Goal: Information Seeking & Learning: Learn about a topic

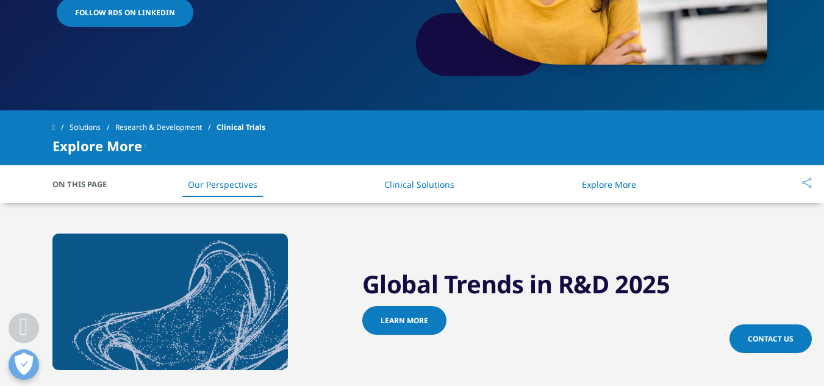
scroll to position [295, 0]
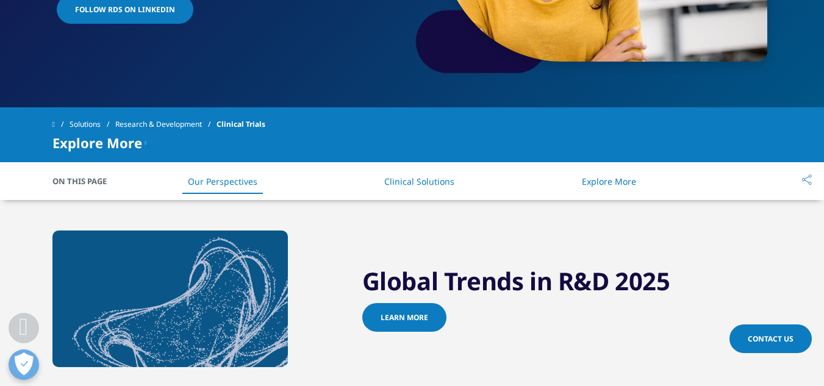
click at [615, 184] on link "Explore More" at bounding box center [609, 182] width 54 height 12
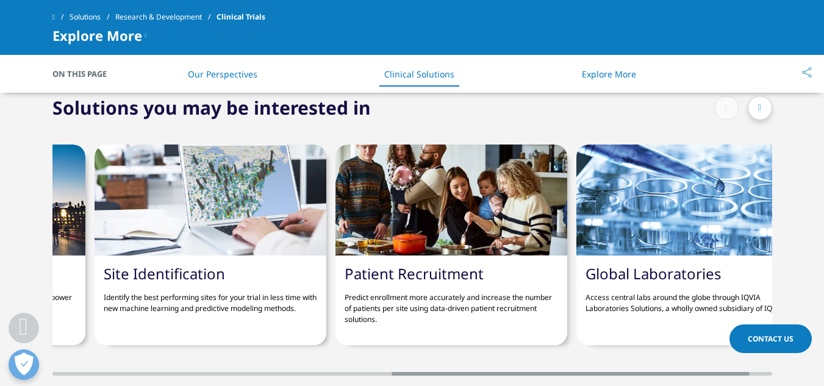
scroll to position [0, 726]
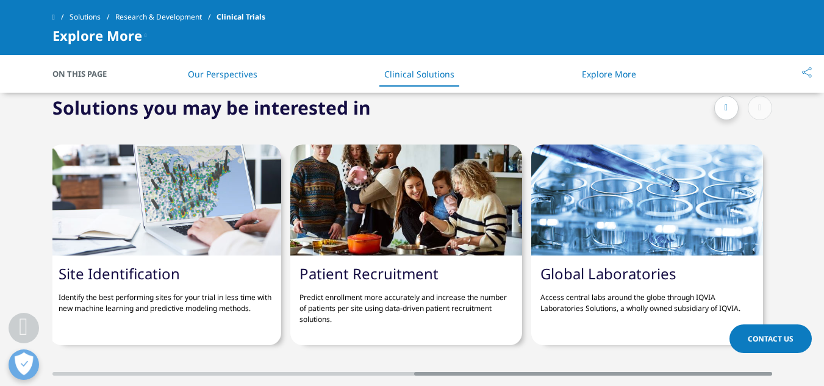
click at [399, 273] on link "Patient Recruitment" at bounding box center [368, 273] width 139 height 20
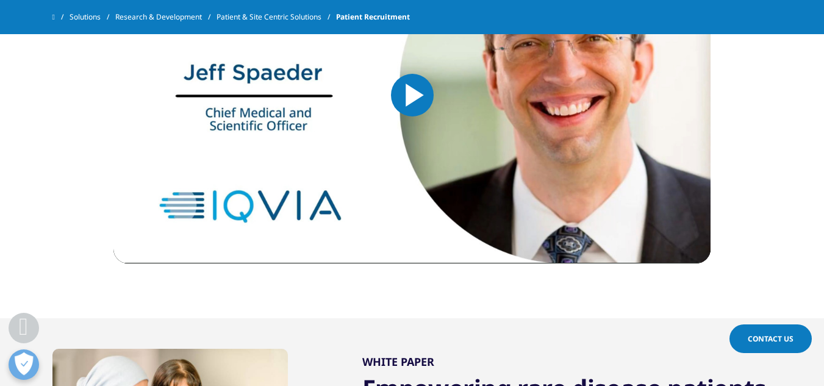
scroll to position [1652, 0]
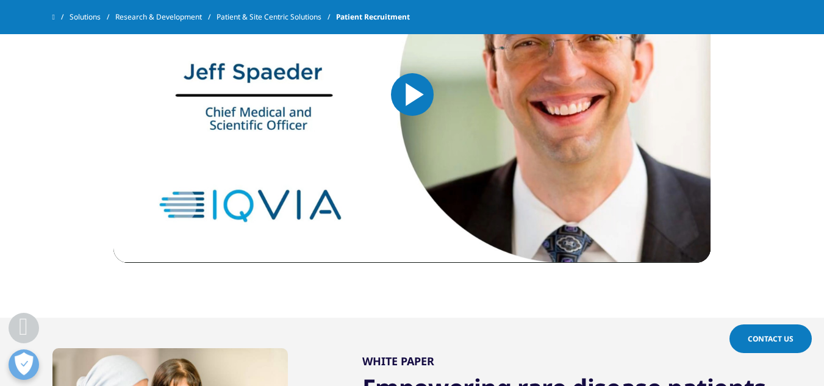
click at [182, 15] on link "Research & Development" at bounding box center [165, 17] width 101 height 22
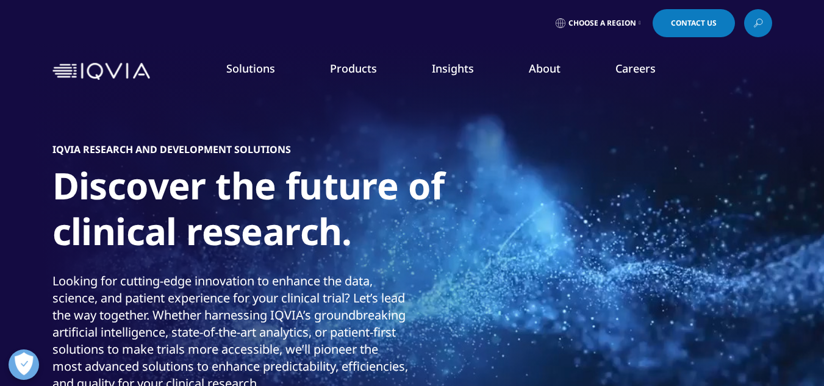
click at [115, 192] on link "Research & Development" at bounding box center [83, 197] width 106 height 12
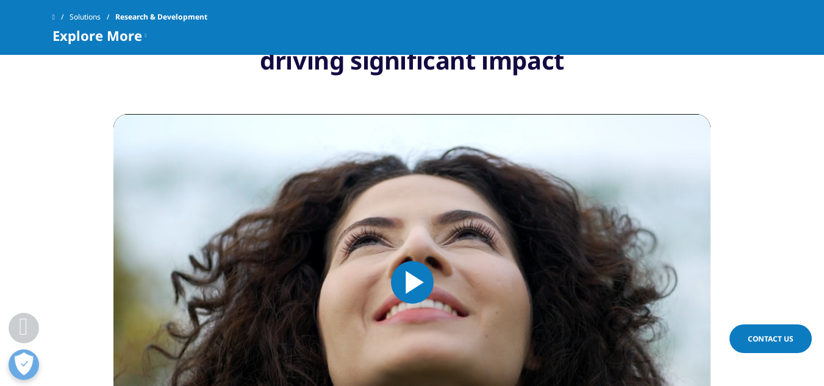
scroll to position [754, 0]
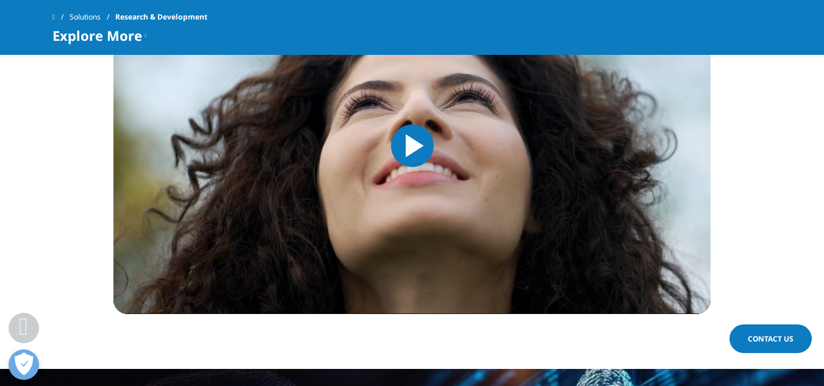
click at [141, 25] on span "Research & Development" at bounding box center [161, 17] width 92 height 22
click at [143, 34] on div "Explore More" at bounding box center [99, 35] width 95 height 15
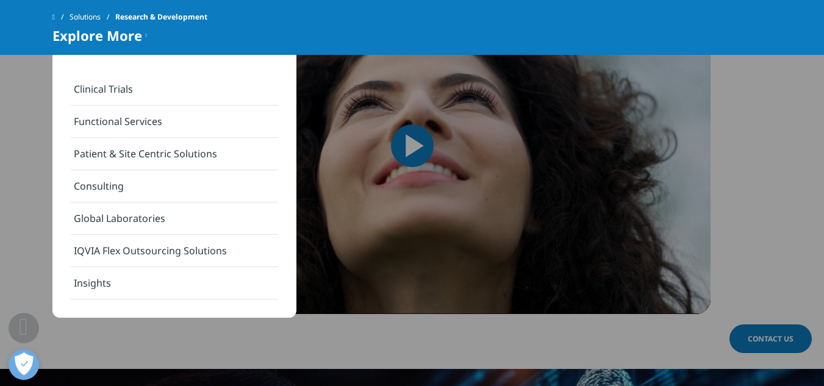
click at [109, 84] on link "Clinical Trials" at bounding box center [174, 89] width 207 height 32
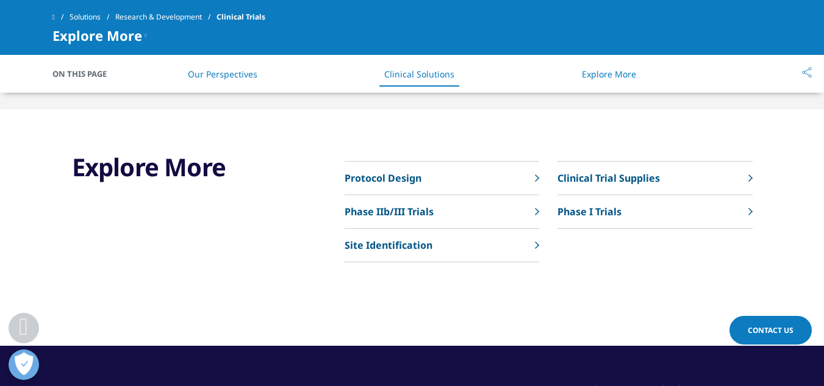
scroll to position [2949, 0]
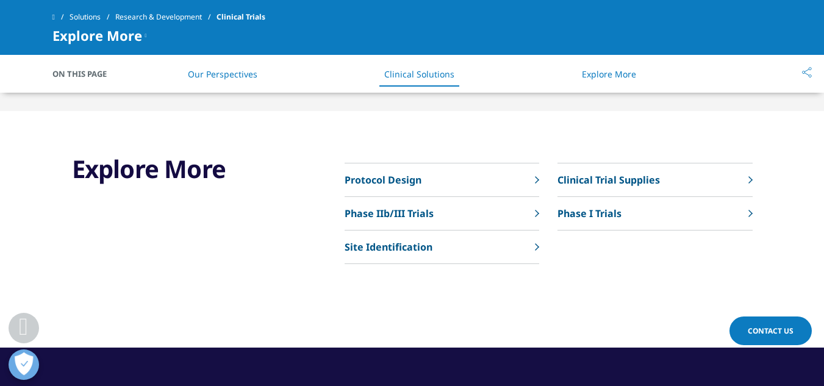
click at [368, 182] on p "Protocol Design" at bounding box center [383, 180] width 77 height 15
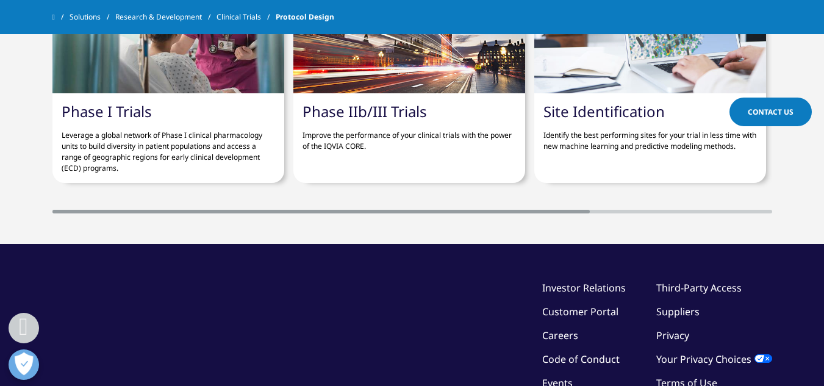
scroll to position [2364, 0]
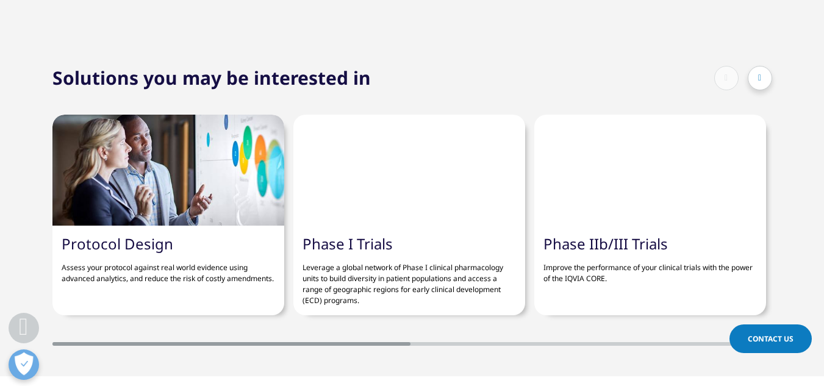
scroll to position [295, 0]
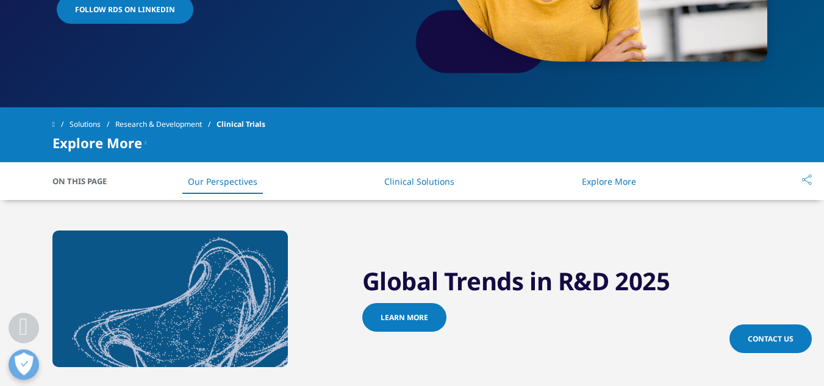
click at [158, 124] on link "Research & Development" at bounding box center [165, 124] width 101 height 22
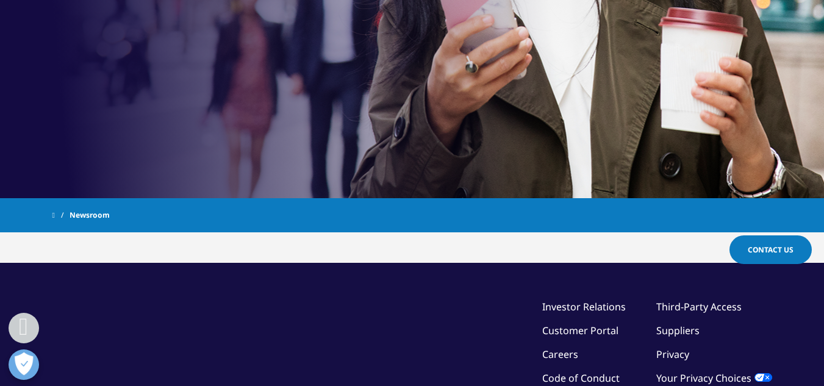
scroll to position [346, 0]
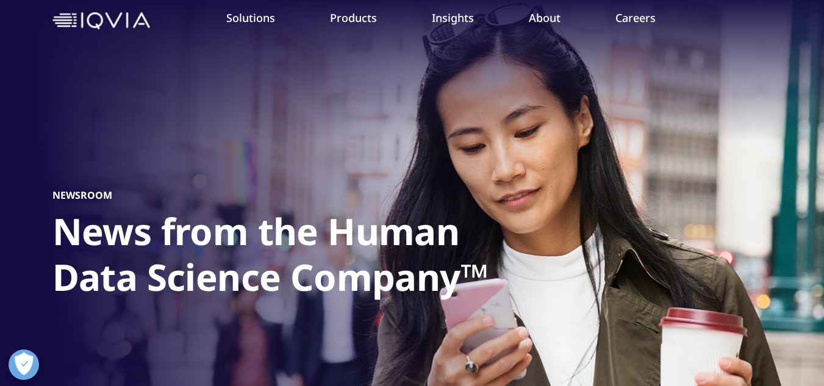
scroll to position [52, 0]
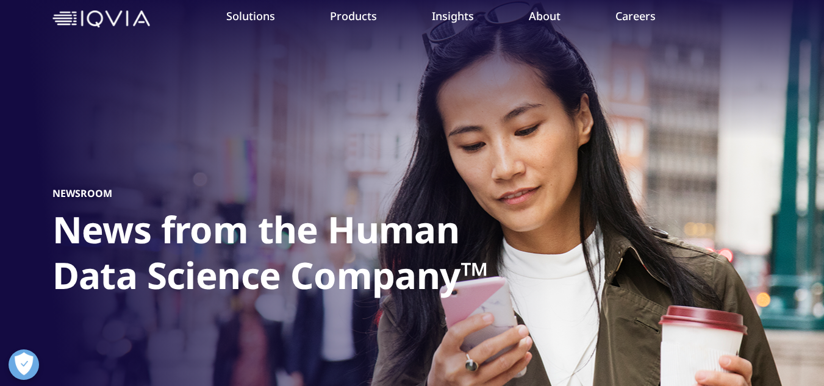
click at [319, 301] on link "Patient Engagement and Support" at bounding box center [320, 303] width 189 height 13
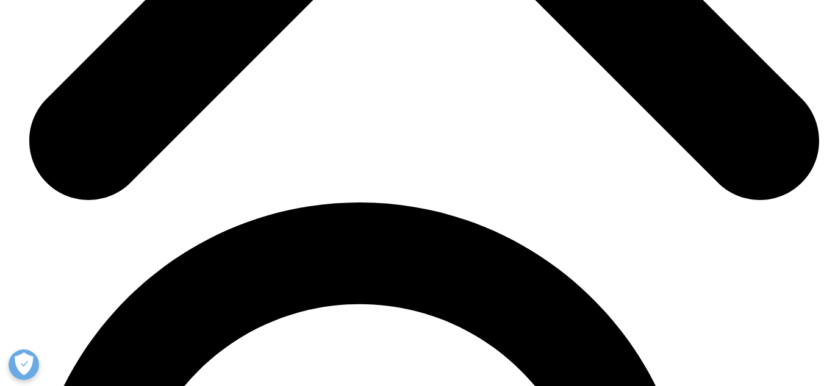
scroll to position [4219, 0]
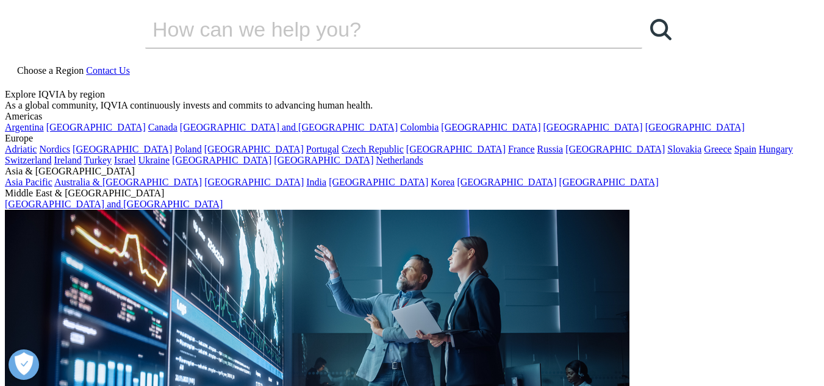
click at [15, 76] on icon at bounding box center [10, 81] width 10 height 10
click at [464, 48] on input "Search" at bounding box center [376, 29] width 462 height 37
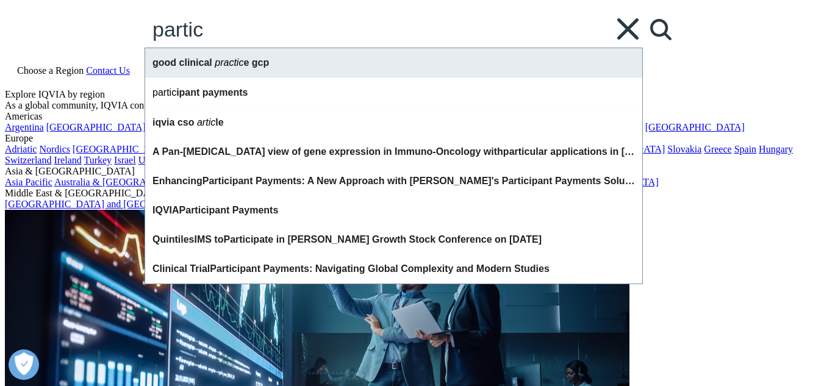
type input "partic"
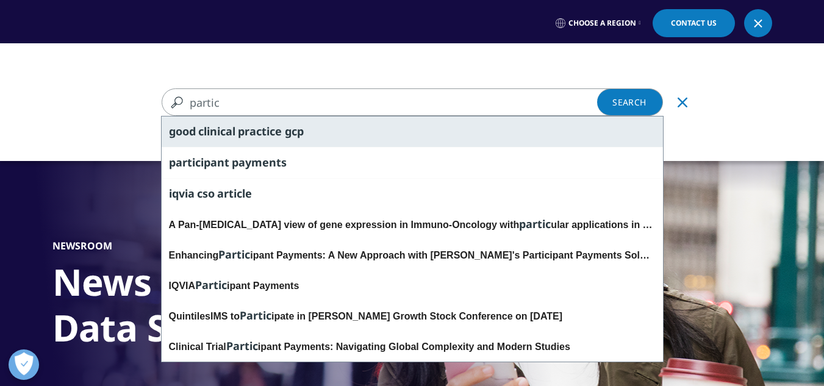
click at [296, 133] on span "gcp" at bounding box center [294, 131] width 19 height 15
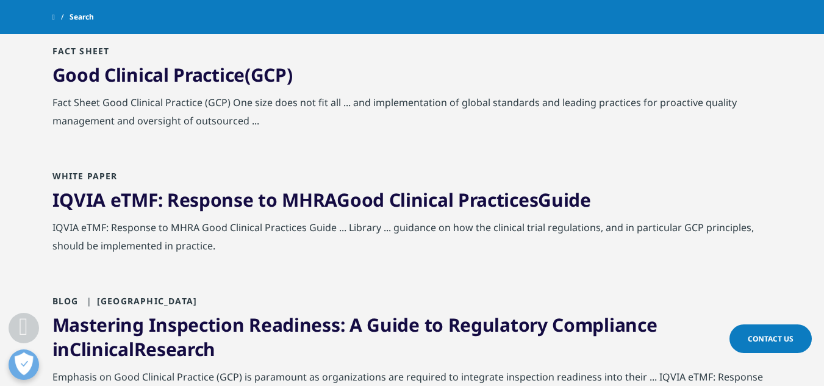
scroll to position [297, 0]
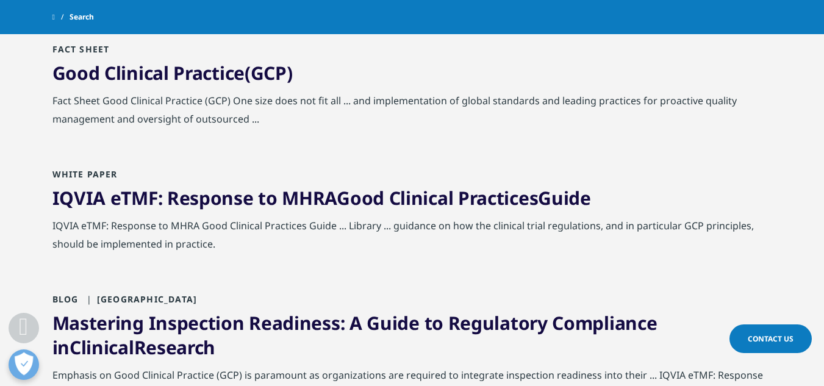
click at [268, 78] on span "GCP" at bounding box center [269, 72] width 36 height 25
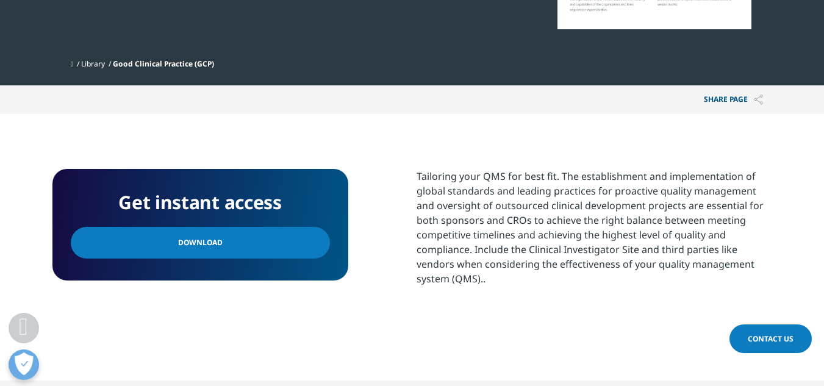
scroll to position [359, 0]
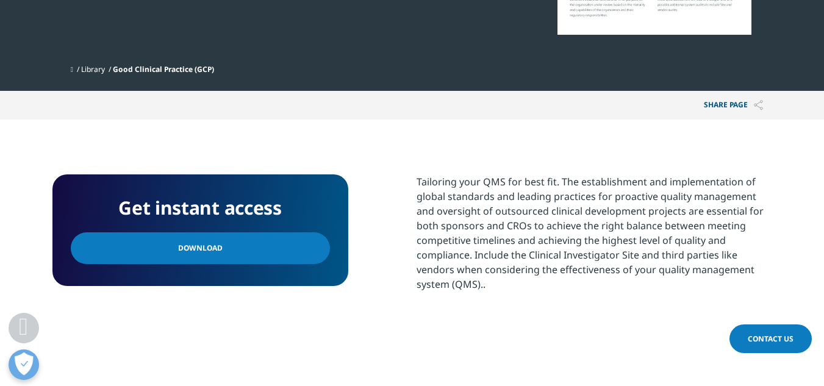
click at [232, 251] on link "Download" at bounding box center [200, 248] width 259 height 32
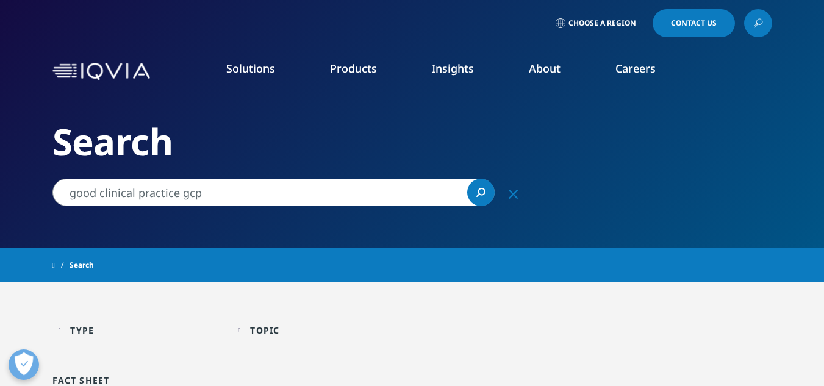
click at [375, 187] on input "good clinical practice gcp" at bounding box center [273, 192] width 442 height 27
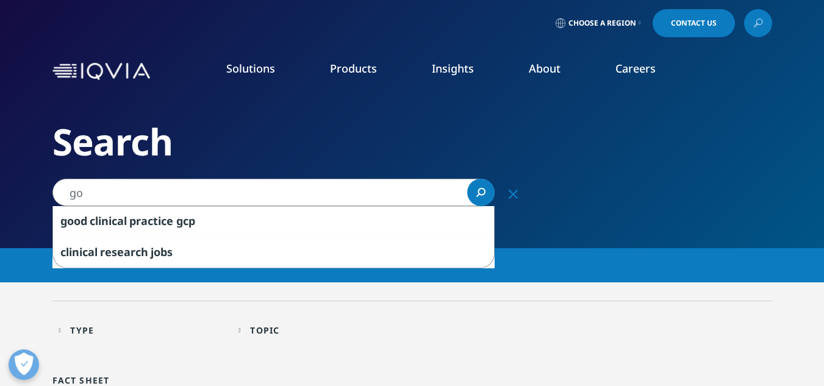
type input "g"
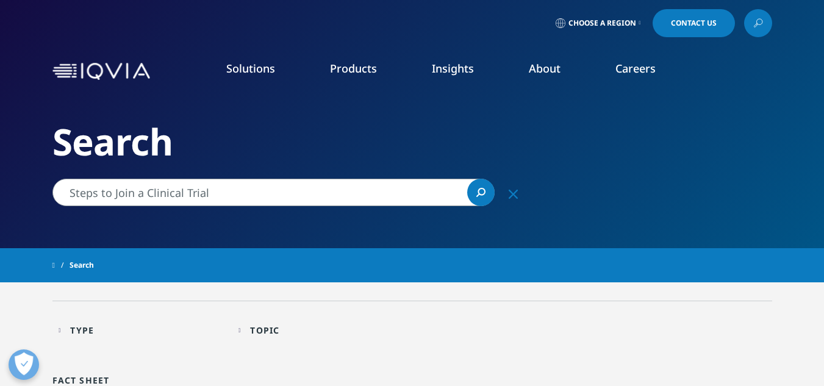
type input "Steps to Join a Clinical Trial"
type input "good clinical practice gcp"
click at [382, 95] on li "Products CLINICAL PRODUCTS Planning Suite Grant Plan Site Suite Clinical Trial …" at bounding box center [354, 80] width 102 height 39
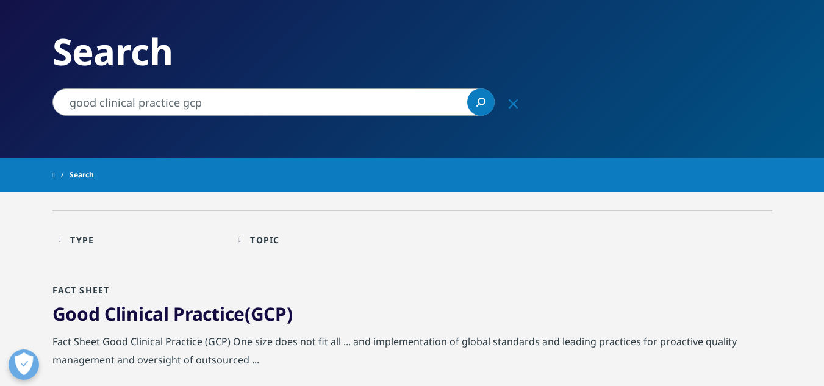
scroll to position [91, 0]
